Goal: Information Seeking & Learning: Learn about a topic

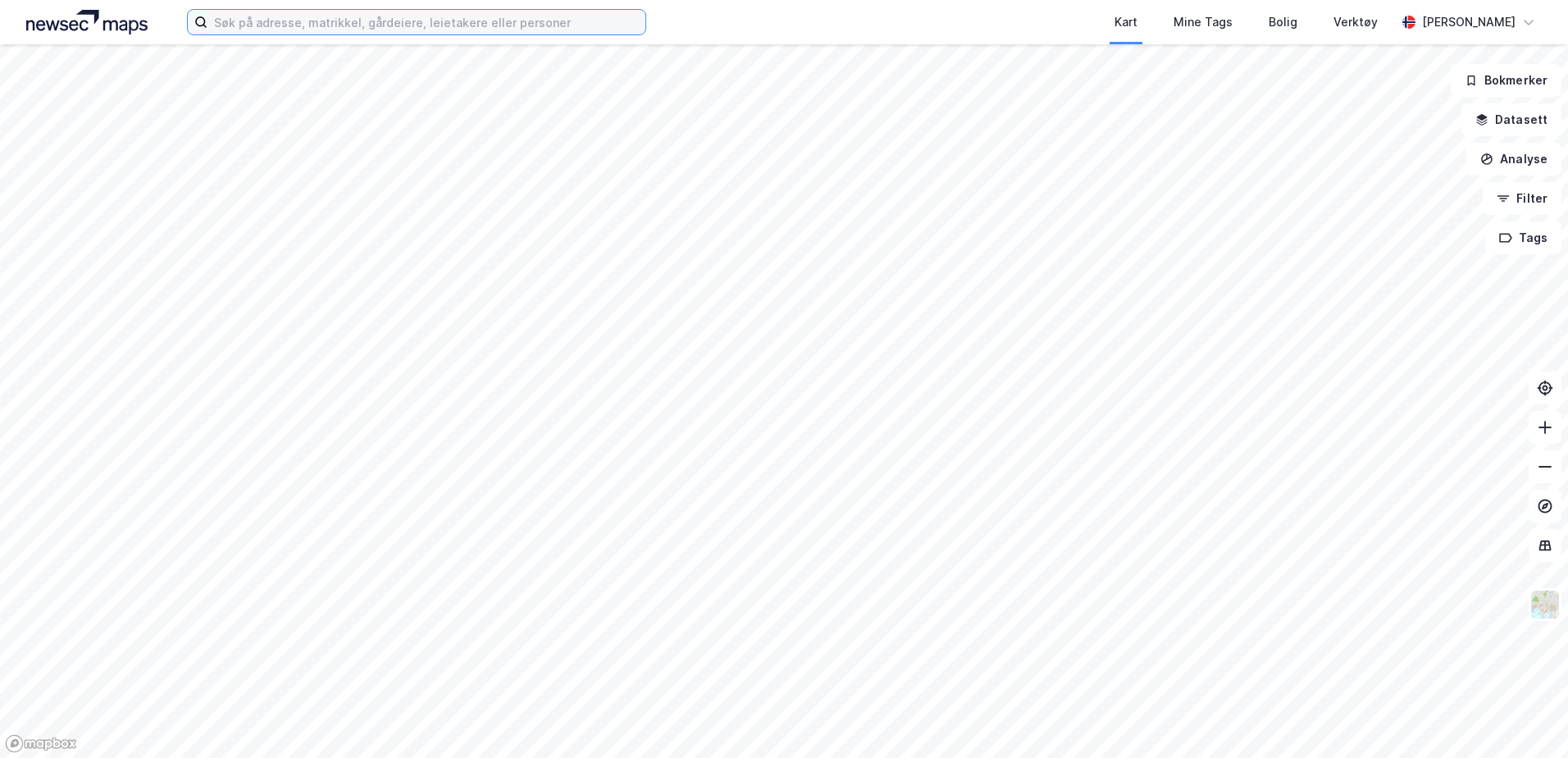
click at [268, 25] on input at bounding box center [426, 22] width 438 height 25
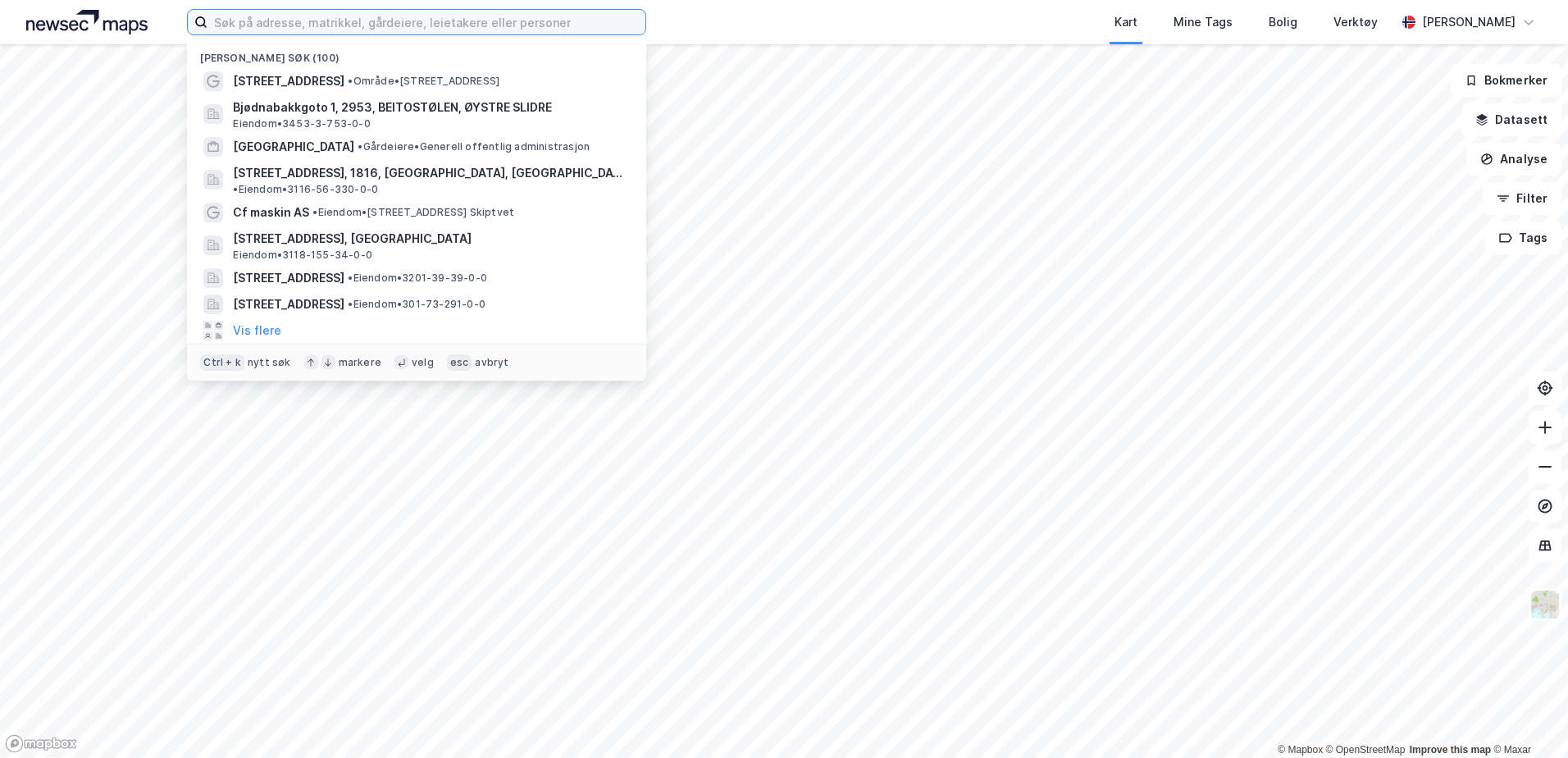
paste input "[STREET_ADDRESS]"
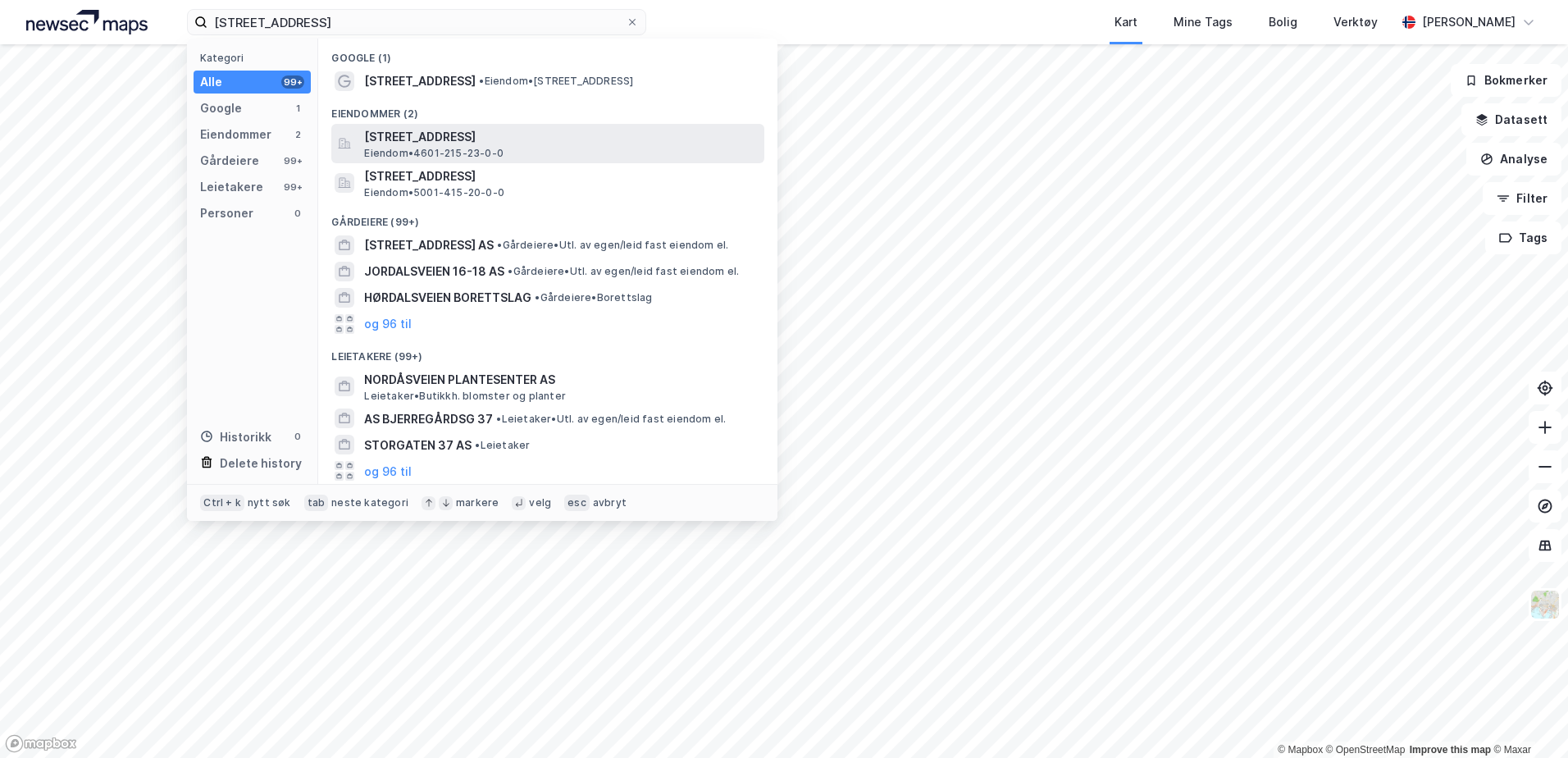
click at [518, 132] on span "[STREET_ADDRESS]" at bounding box center [561, 137] width 394 height 20
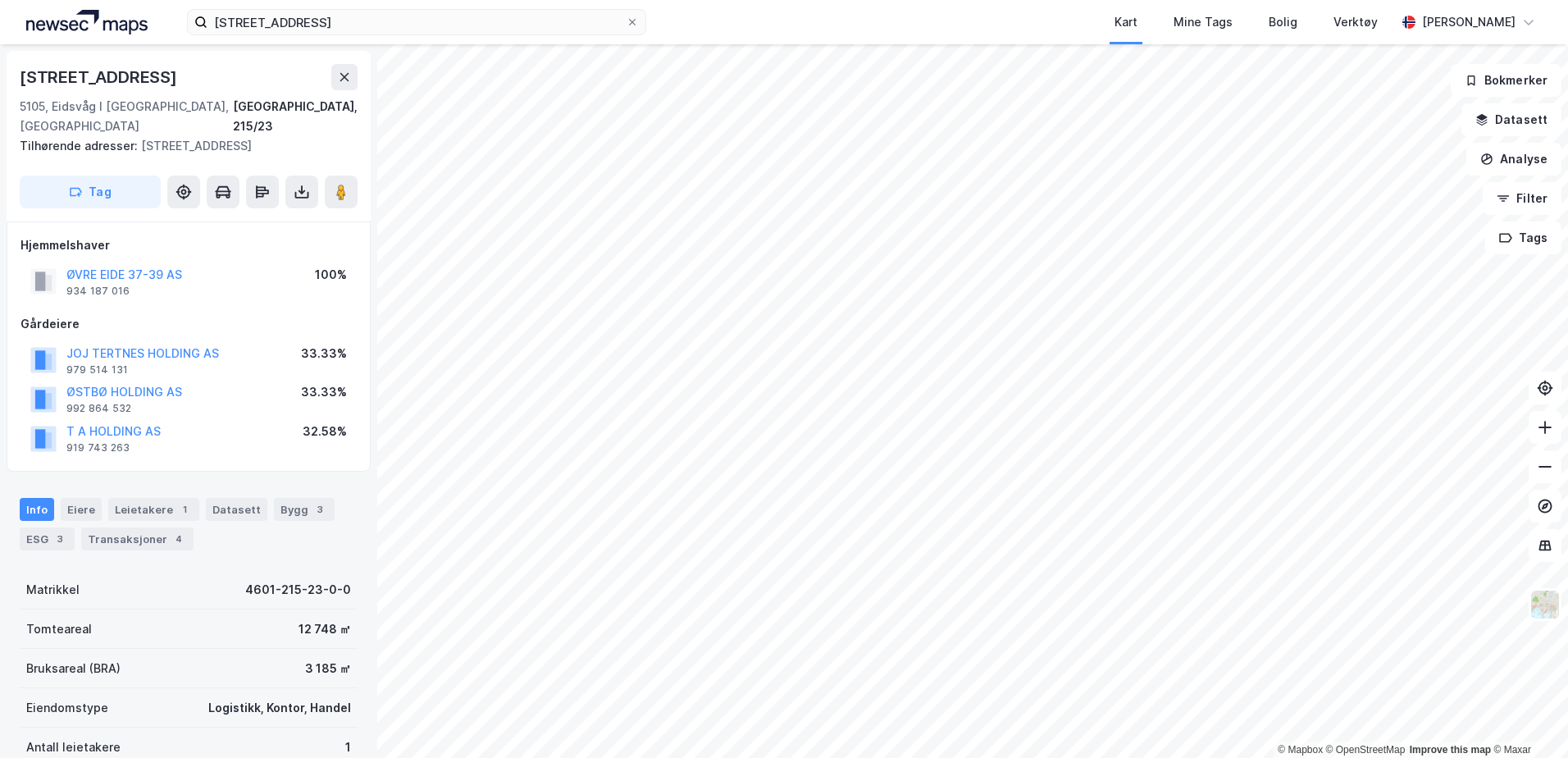
click at [167, 136] on div "Tilhørende adresser: [STREET_ADDRESS]" at bounding box center [182, 146] width 324 height 20
click at [223, 136] on div "Tilhørende adresser: [STREET_ADDRESS]" at bounding box center [182, 146] width 324 height 20
click at [145, 498] on div "Leietakere 1" at bounding box center [153, 509] width 91 height 23
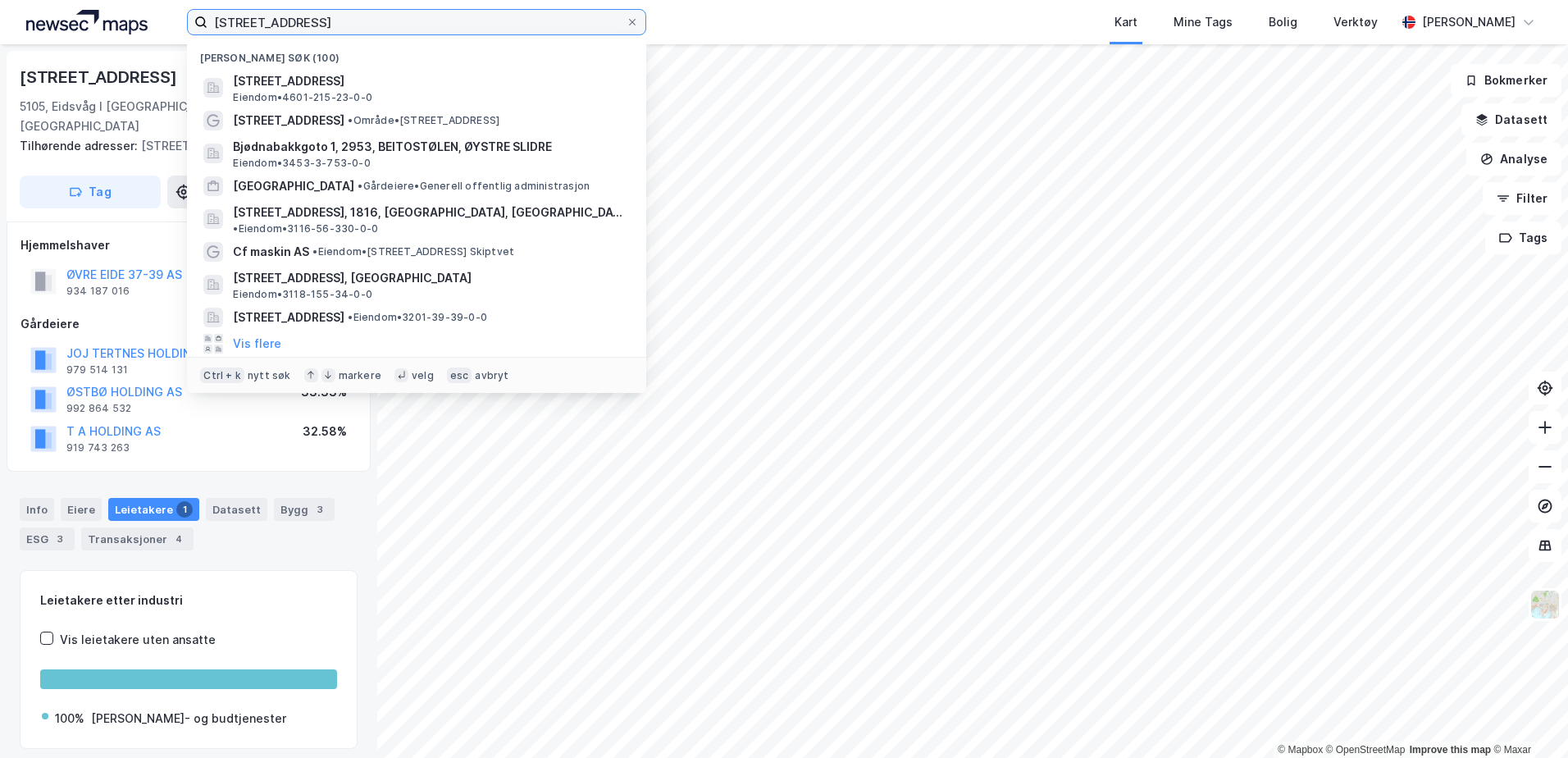
click at [314, 28] on input "[STREET_ADDRESS]" at bounding box center [416, 22] width 418 height 25
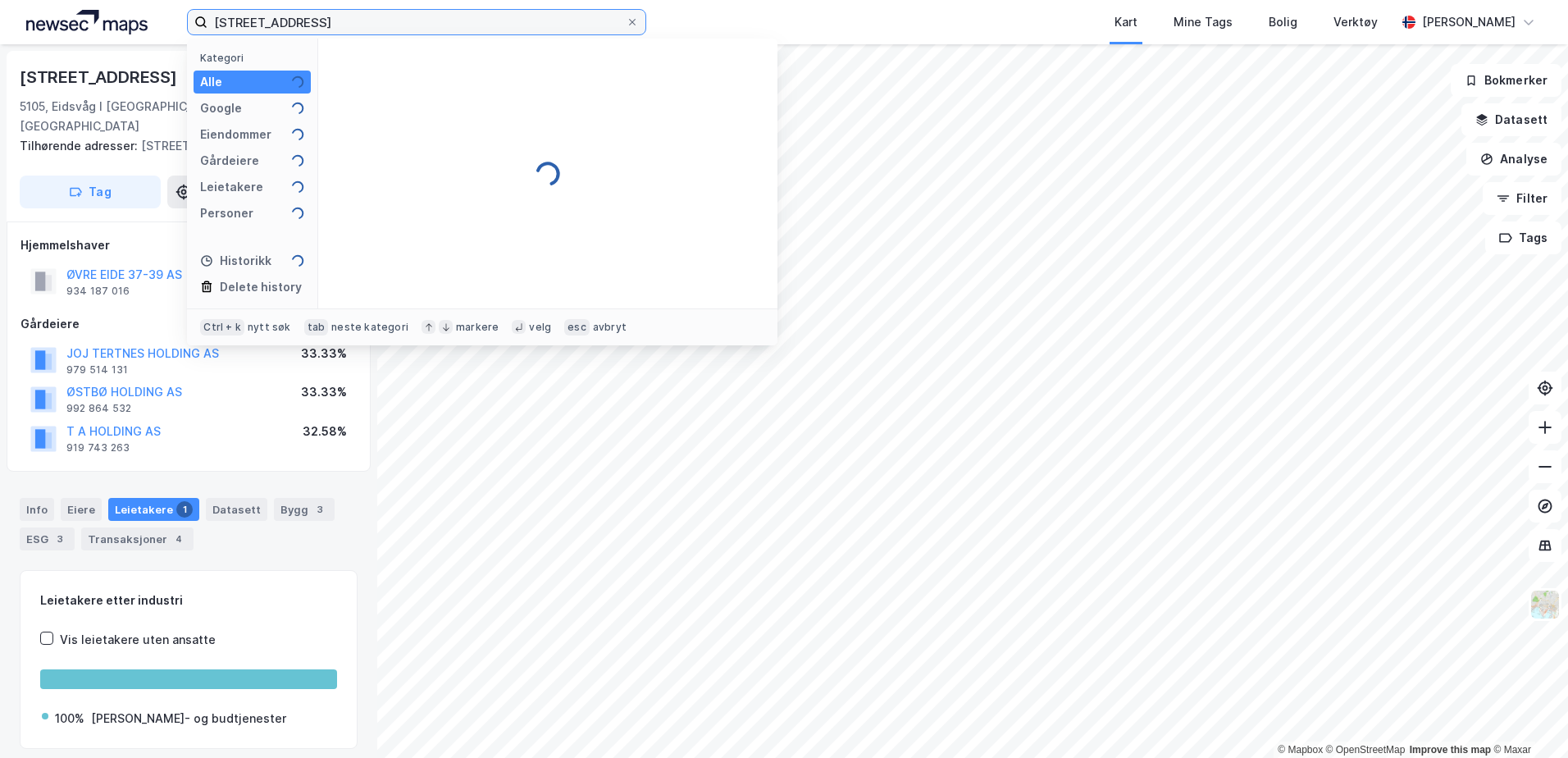
type input "[STREET_ADDRESS]"
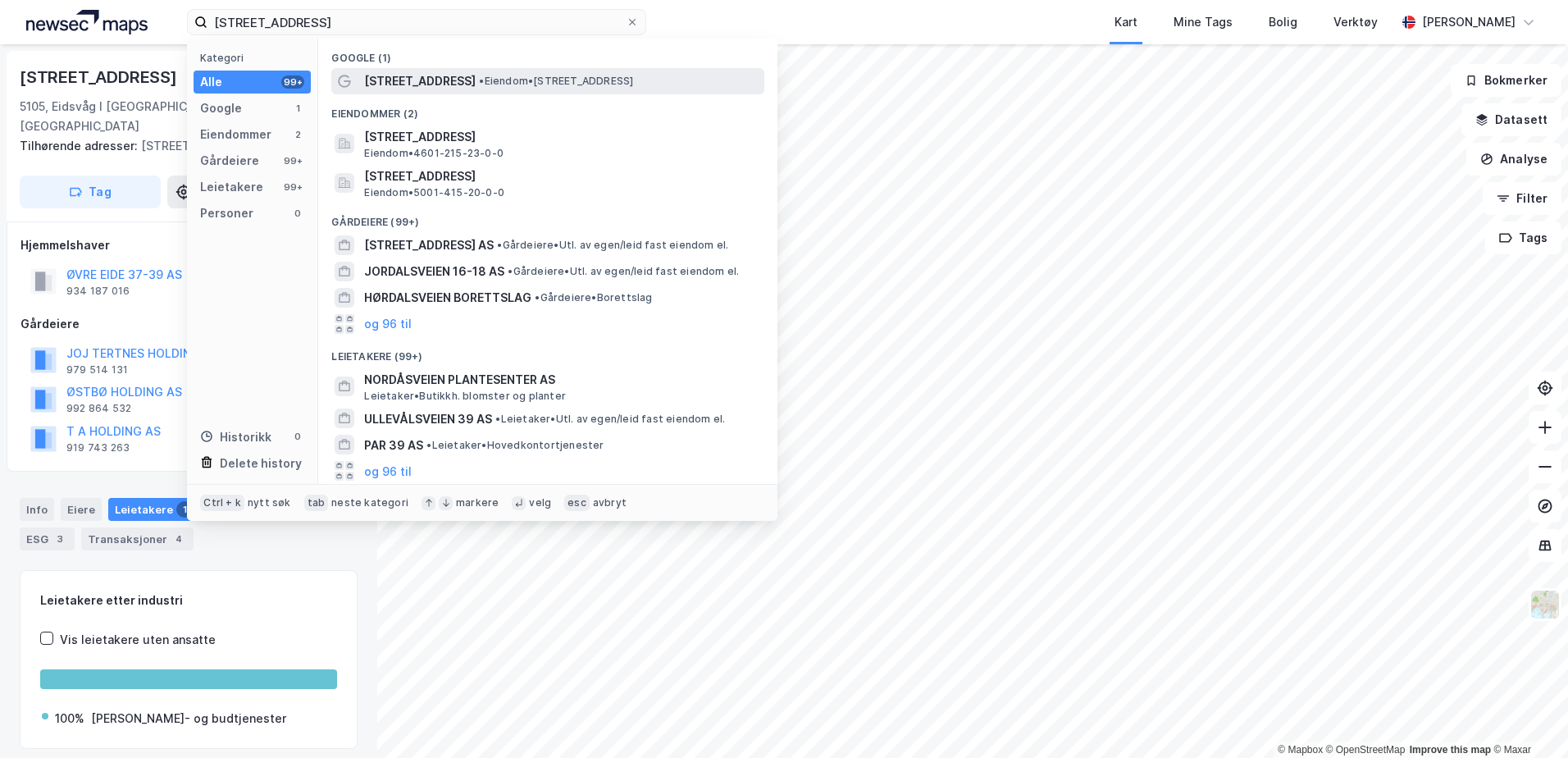
click at [447, 87] on span "[STREET_ADDRESS]" at bounding box center [420, 82] width 112 height 20
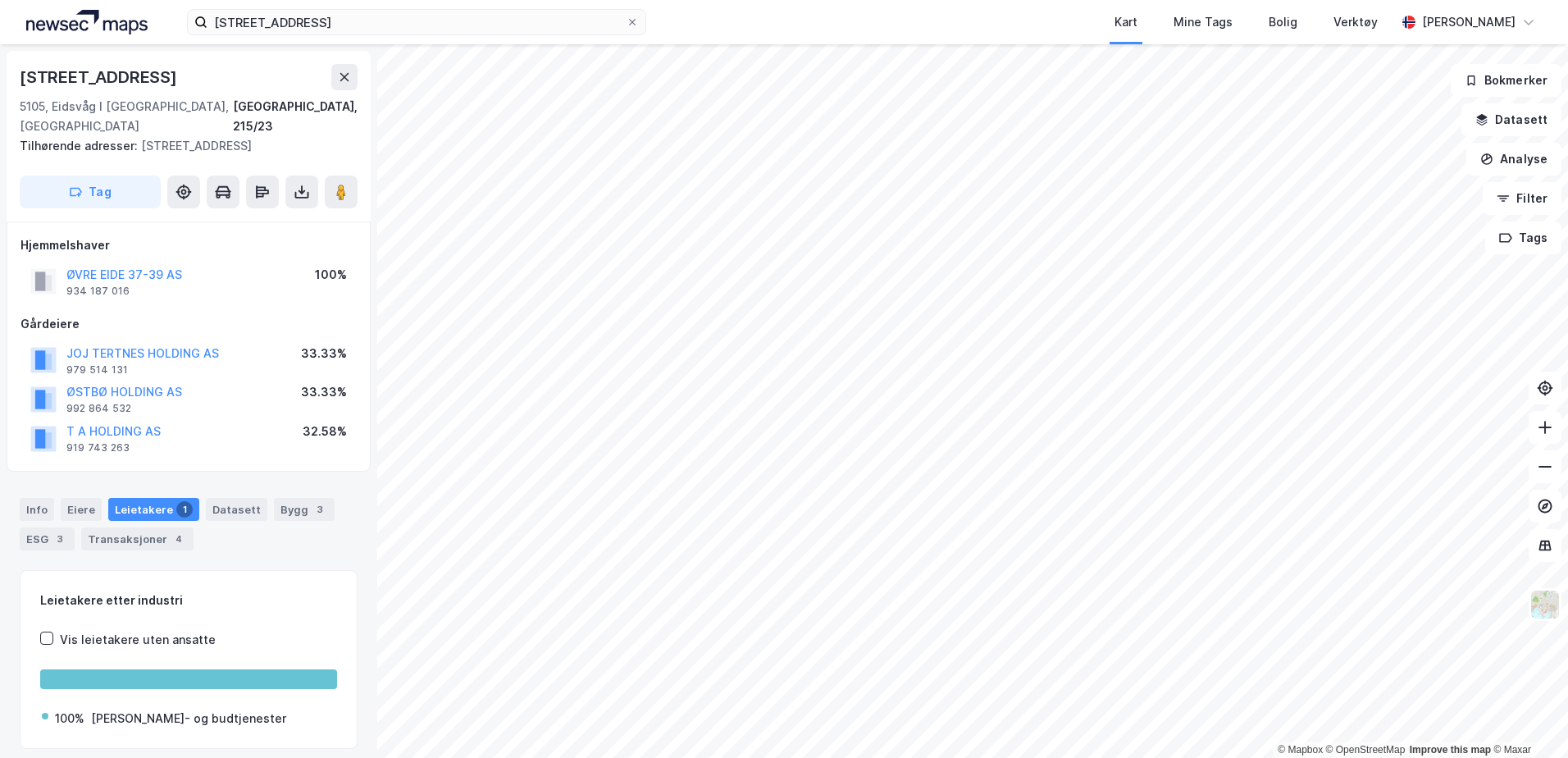
scroll to position [1, 0]
